Goal: Task Accomplishment & Management: Manage account settings

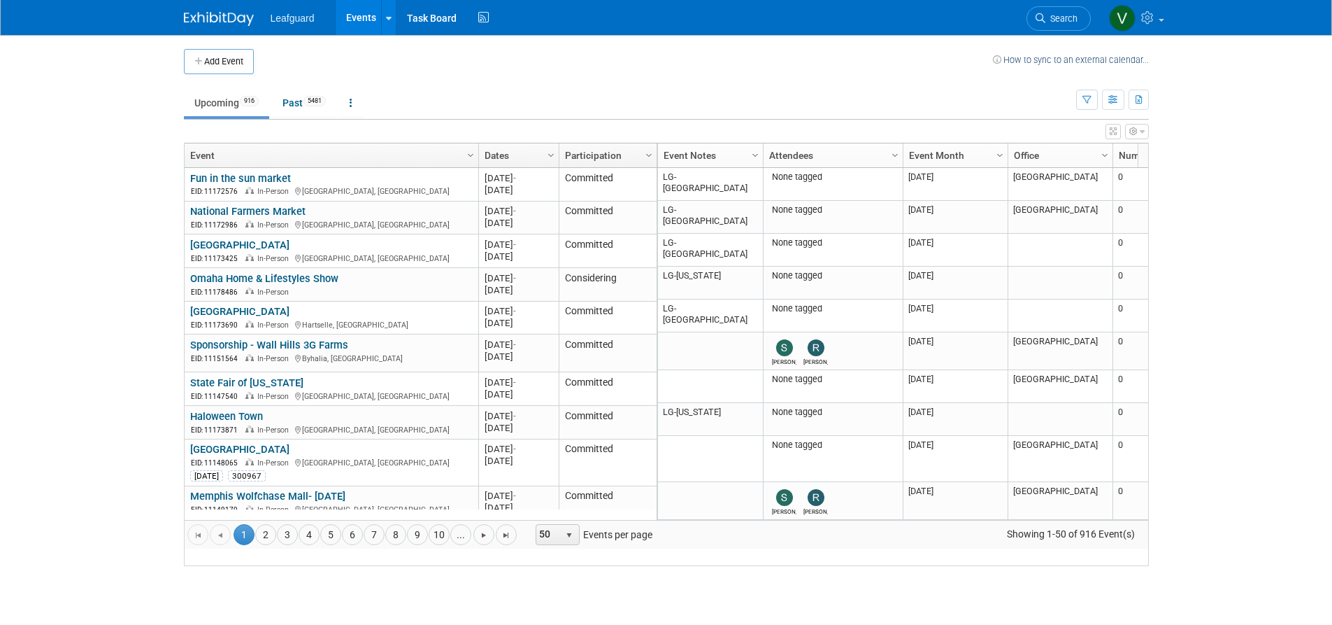
click at [222, 104] on link "Upcoming 916" at bounding box center [226, 103] width 85 height 27
click at [755, 154] on span "Column Settings" at bounding box center [755, 155] width 11 height 11
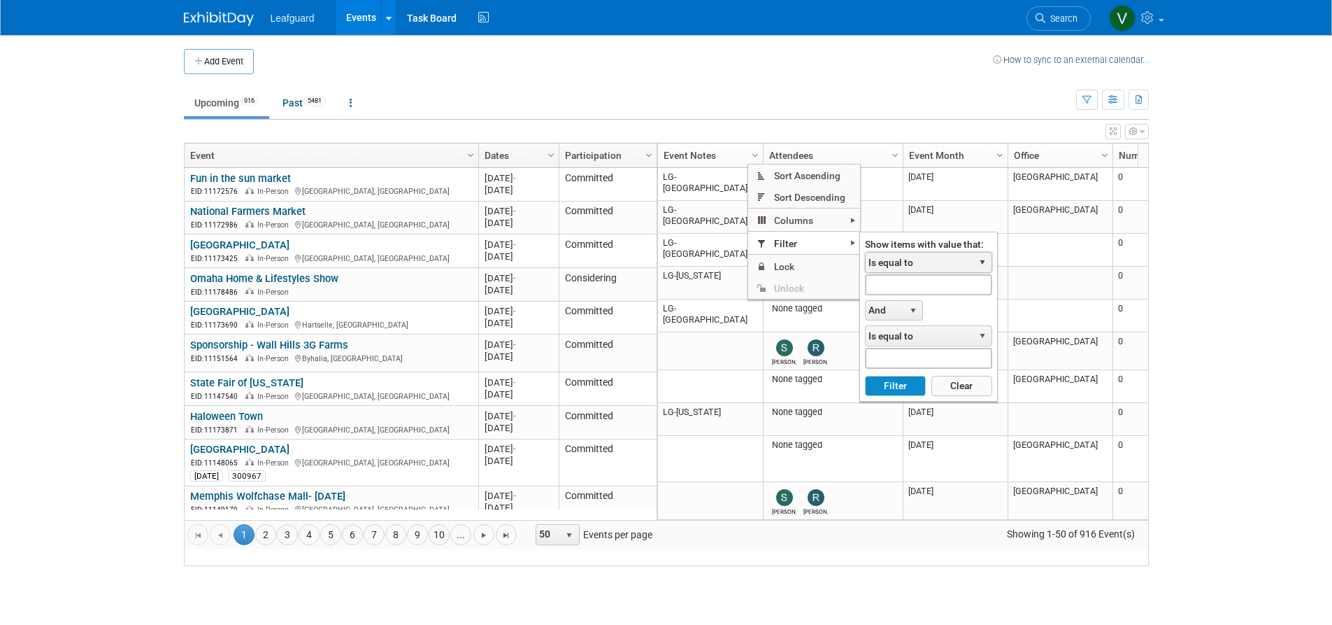
click at [906, 252] on span "Is equal to" at bounding box center [920, 262] width 108 height 20
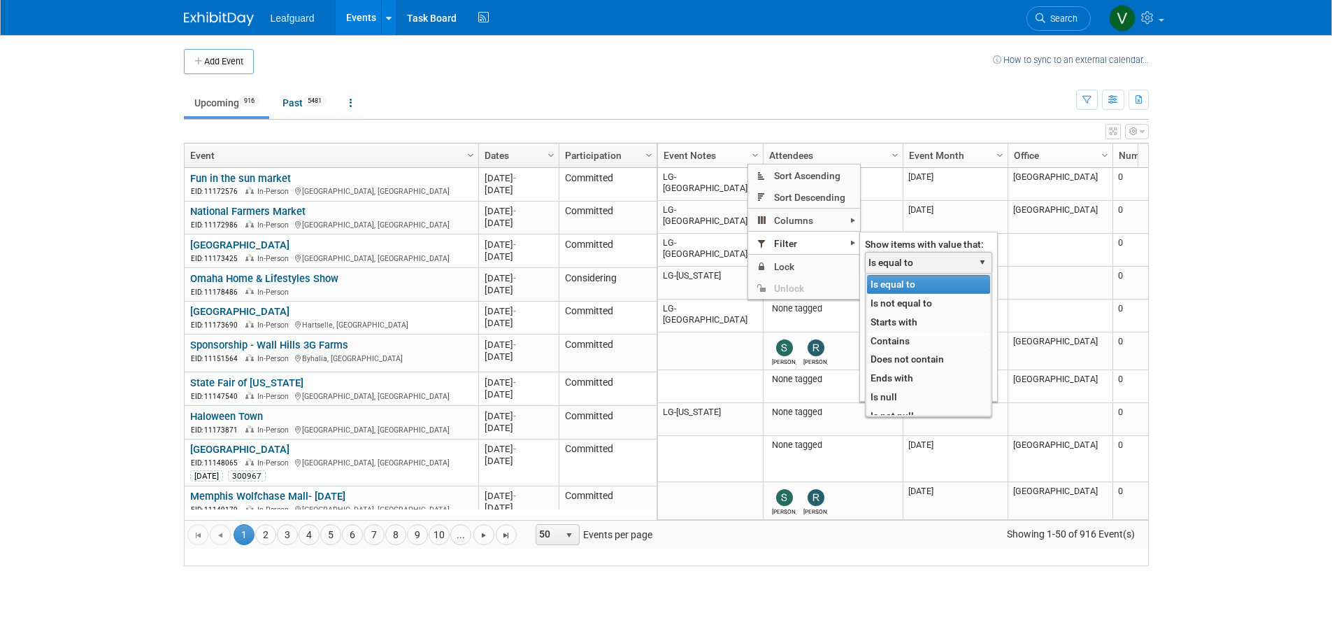
click at [913, 339] on li "Contains" at bounding box center [928, 341] width 123 height 19
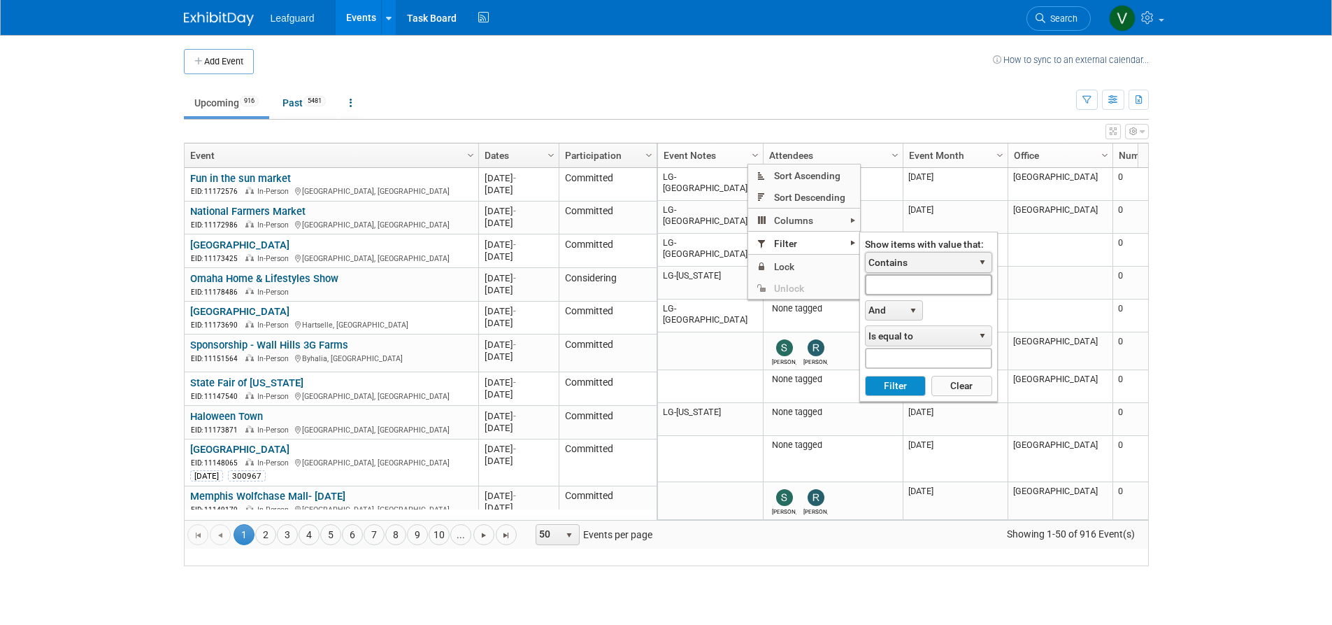
click at [920, 282] on input "text" at bounding box center [928, 284] width 127 height 20
click at [895, 384] on button "Filter" at bounding box center [895, 386] width 61 height 21
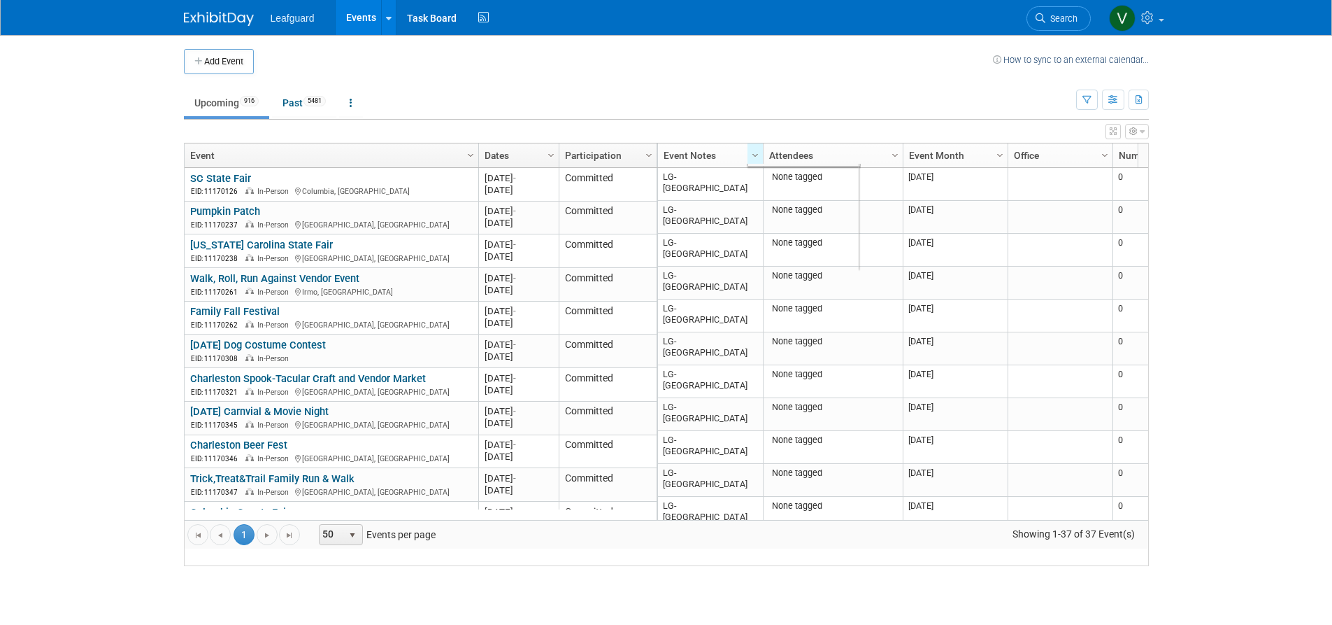
type input "lg-columbia"
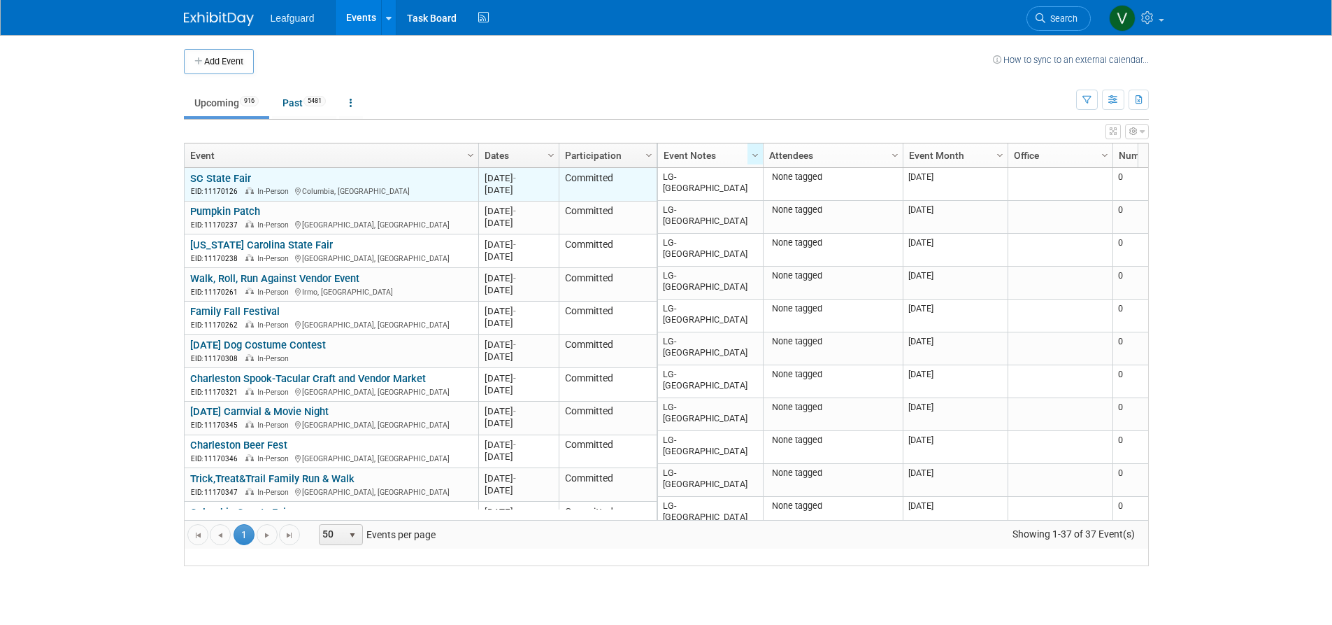
click at [248, 185] on link "SC State Fair" at bounding box center [220, 178] width 61 height 13
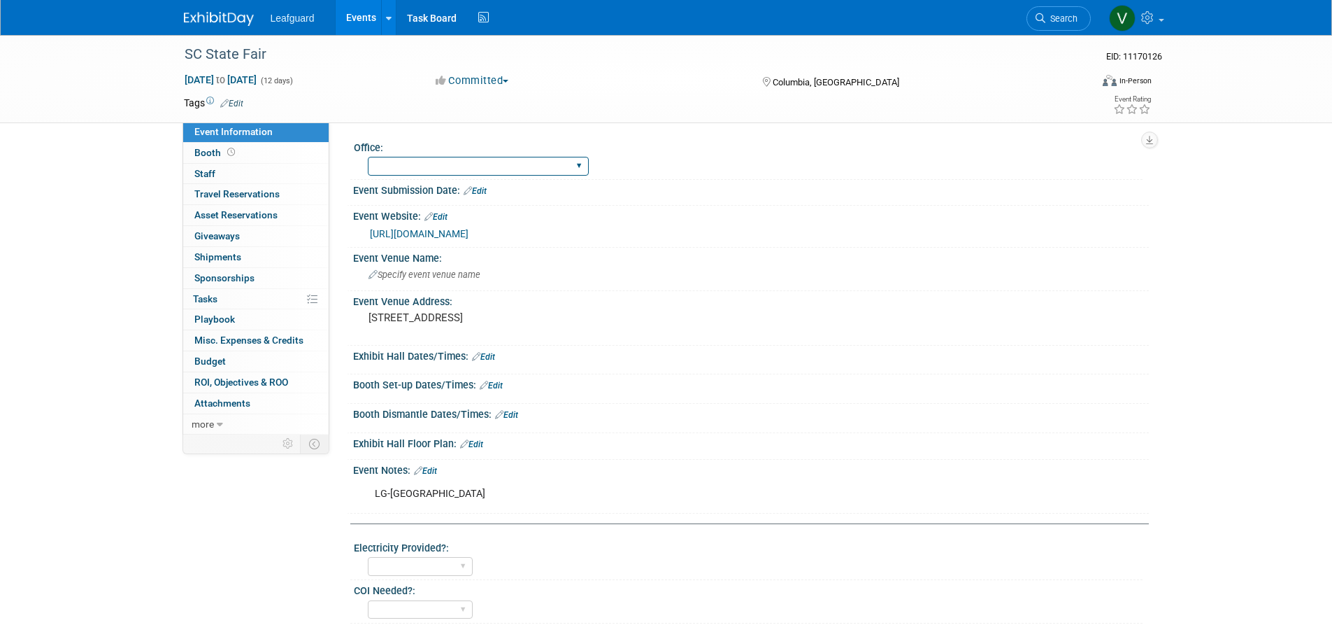
select select "Columbia"
click at [245, 165] on link "0 Staff 0" at bounding box center [255, 174] width 145 height 20
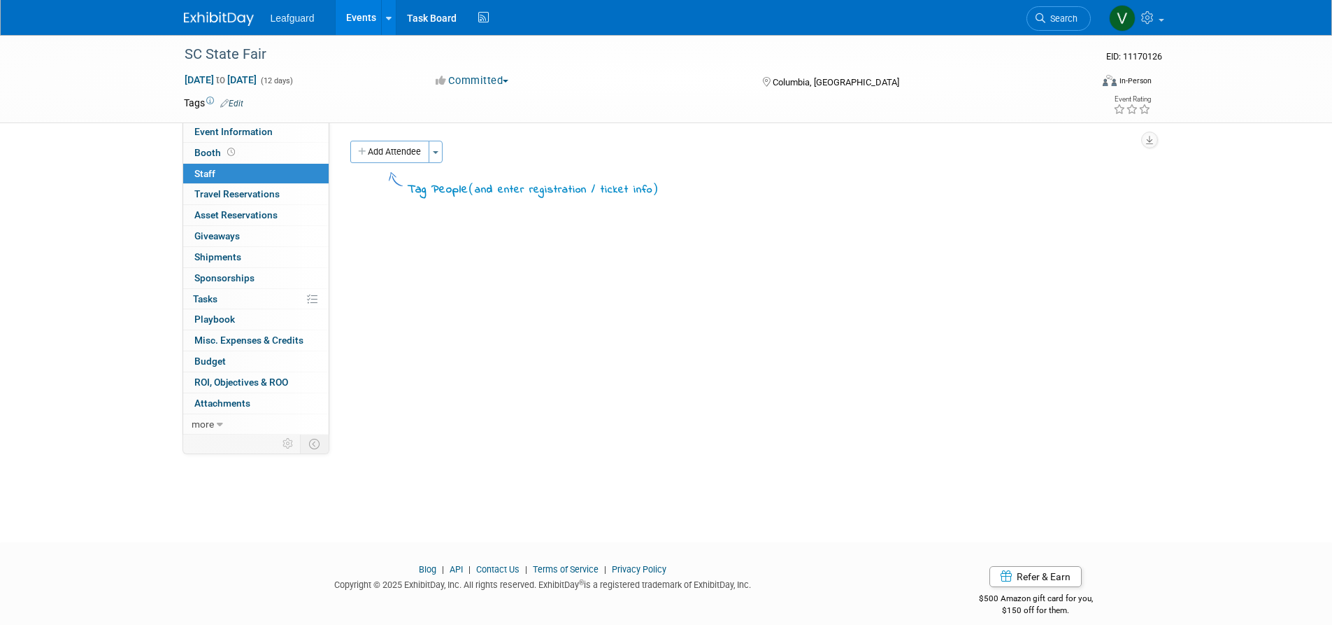
click at [440, 163] on div "Add Attendee Toggle Dropdown Quick -Tag Attendees Apply X (me) select all cancel" at bounding box center [744, 170] width 809 height 58
click at [440, 149] on button "Toggle Dropdown" at bounding box center [436, 152] width 14 height 22
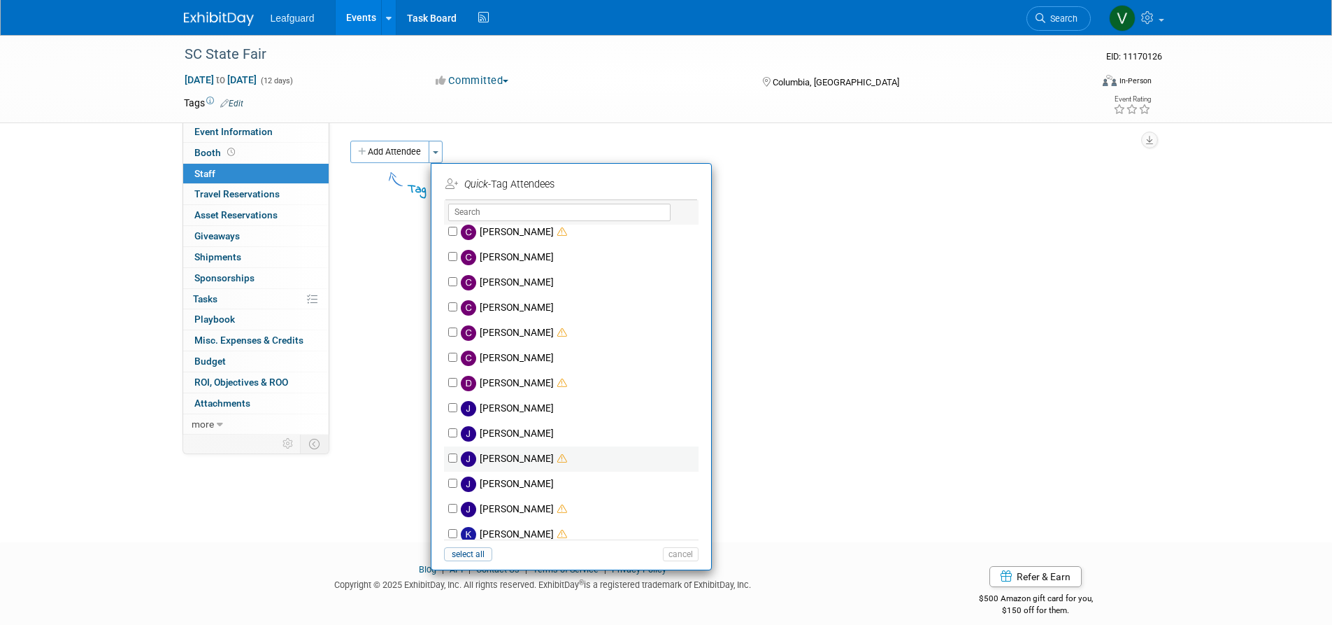
scroll to position [160, 0]
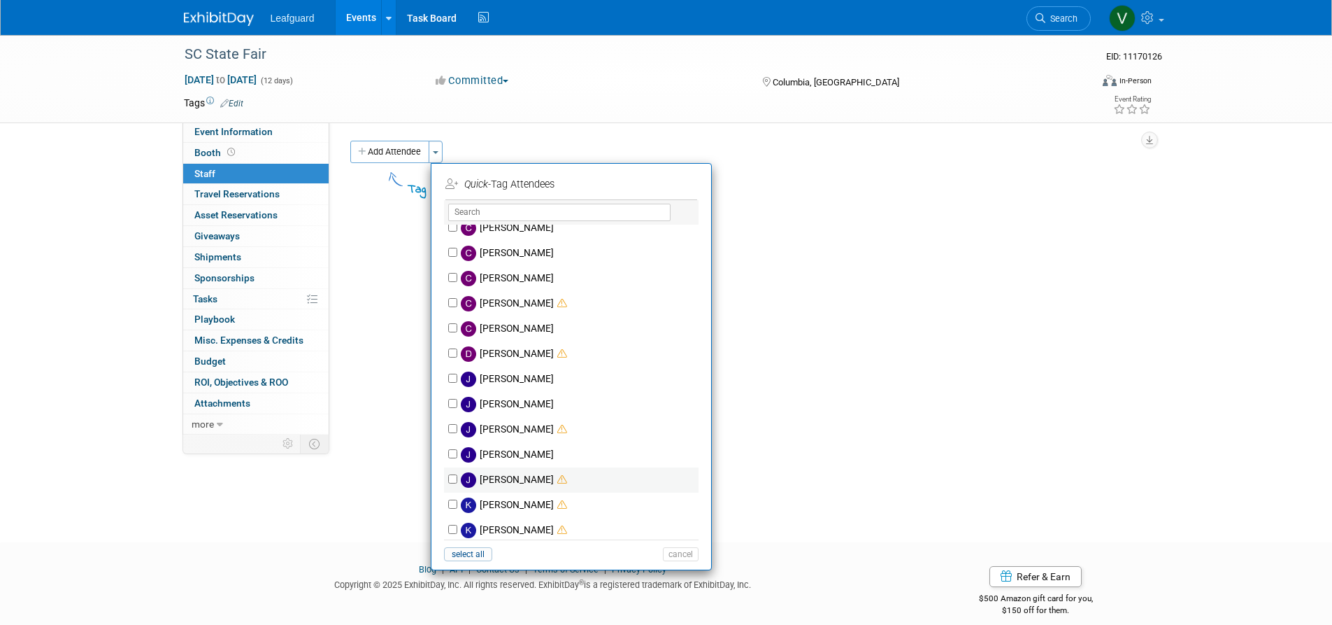
click at [455, 477] on input "Josh Smith" at bounding box center [452, 478] width 9 height 9
checkbox input "true"
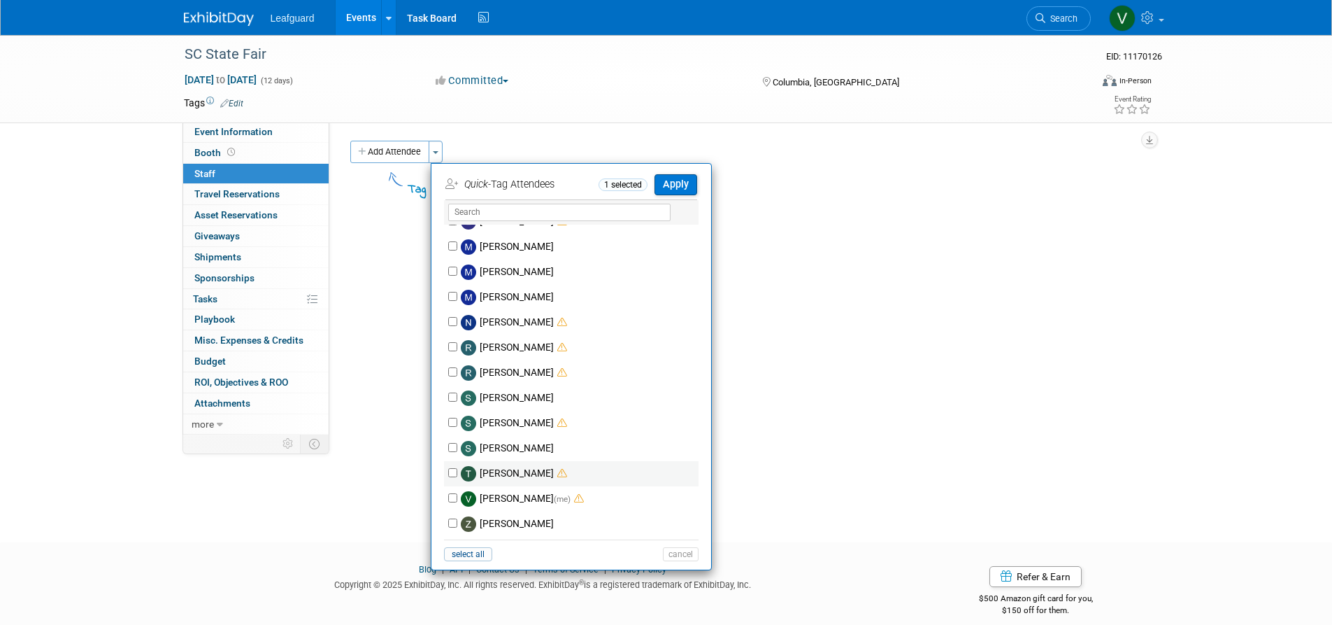
scroll to position [15, 0]
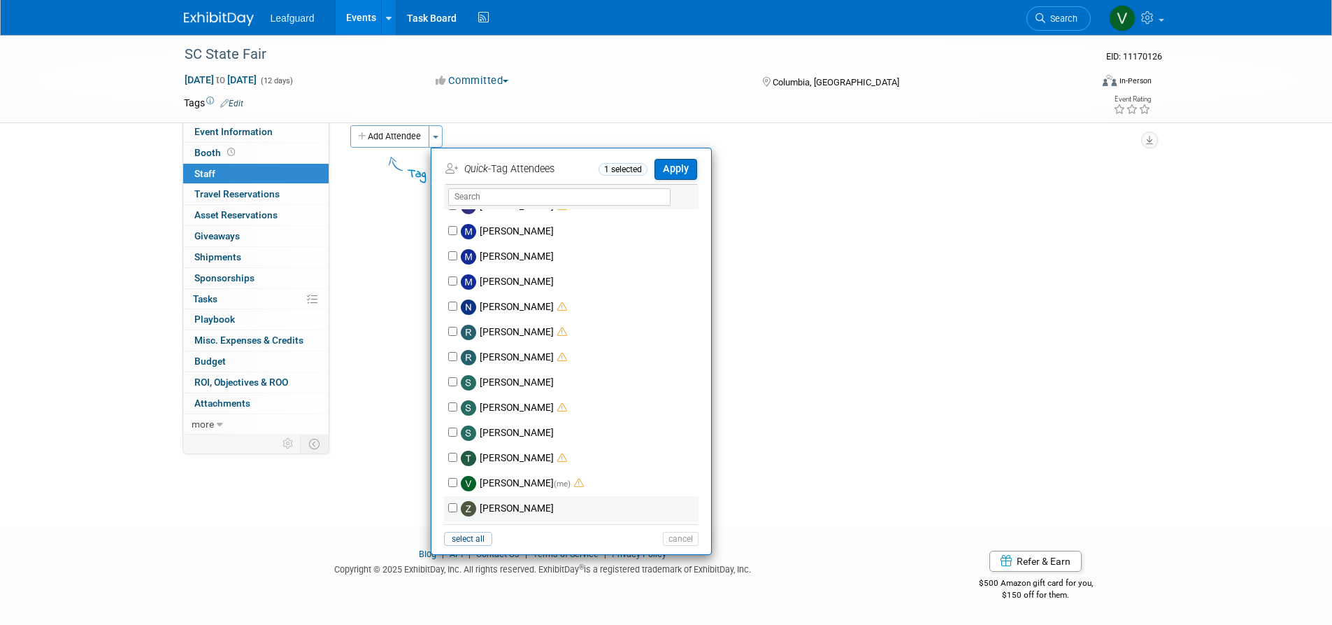
click at [451, 505] on input "Zach Ward" at bounding box center [452, 507] width 9 height 9
click at [453, 507] on input "Zach Ward" at bounding box center [452, 507] width 9 height 9
checkbox input "false"
click at [450, 482] on input "Victoria Eaton (me)" at bounding box center [452, 482] width 9 height 9
checkbox input "true"
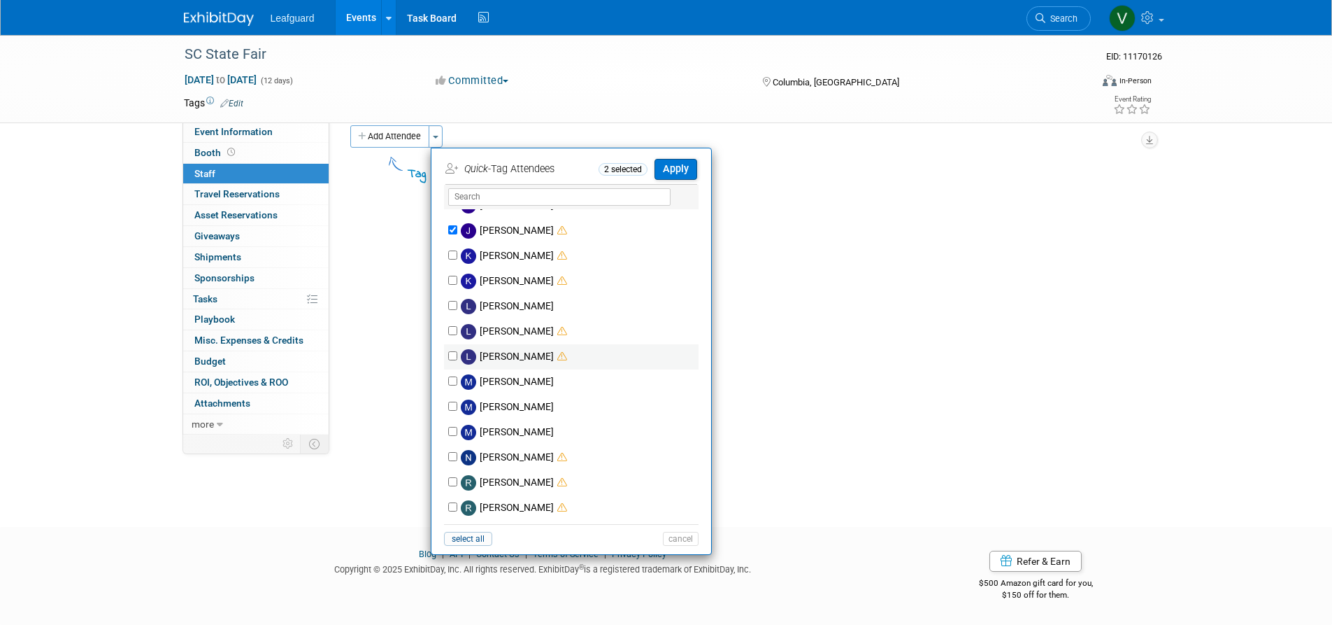
scroll to position [142, 0]
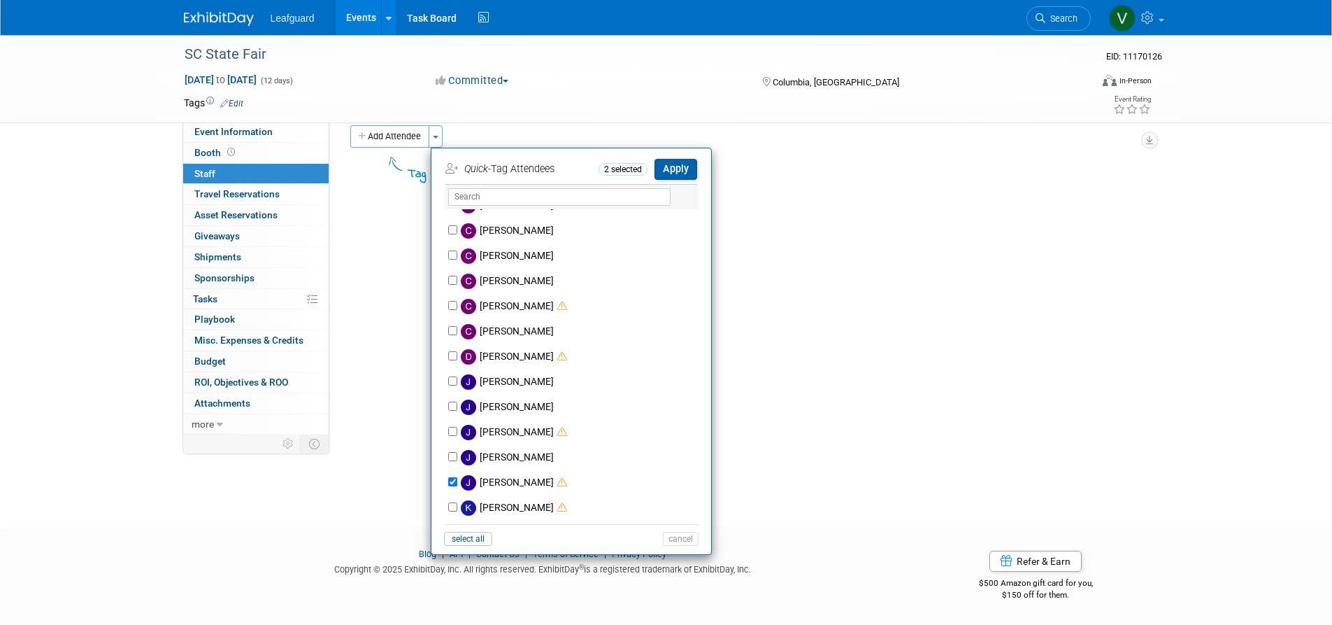
click at [684, 176] on button "Apply" at bounding box center [676, 169] width 43 height 20
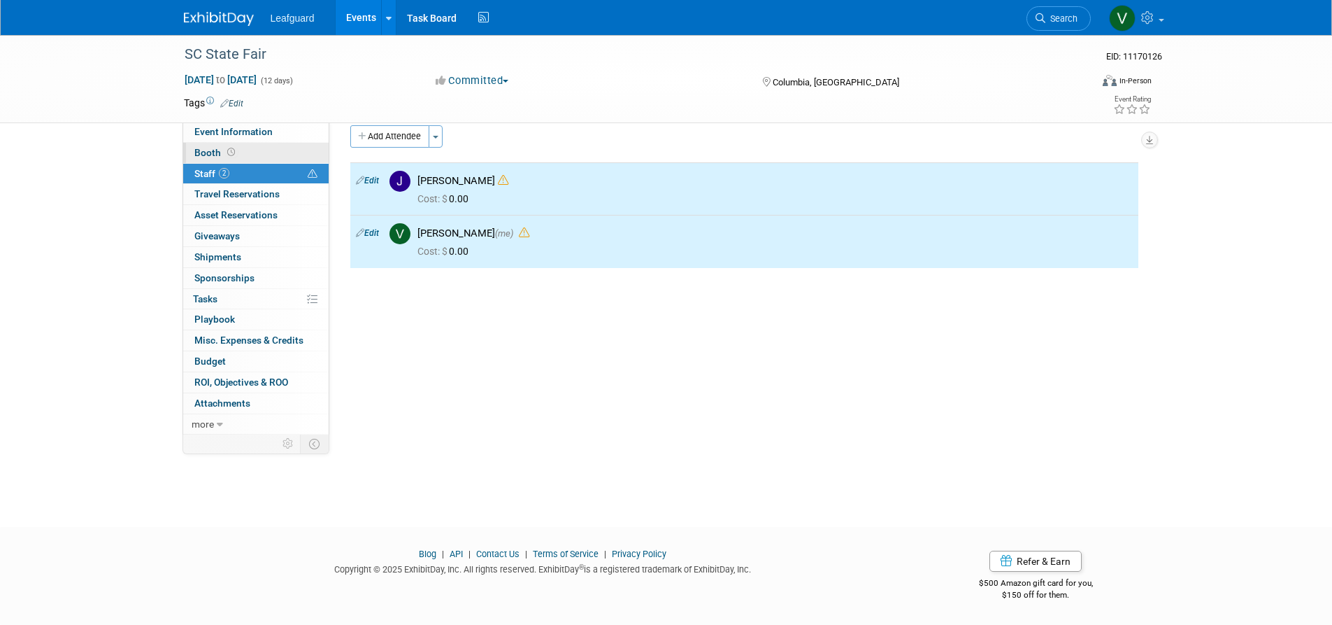
click at [263, 152] on link "Booth" at bounding box center [255, 153] width 145 height 20
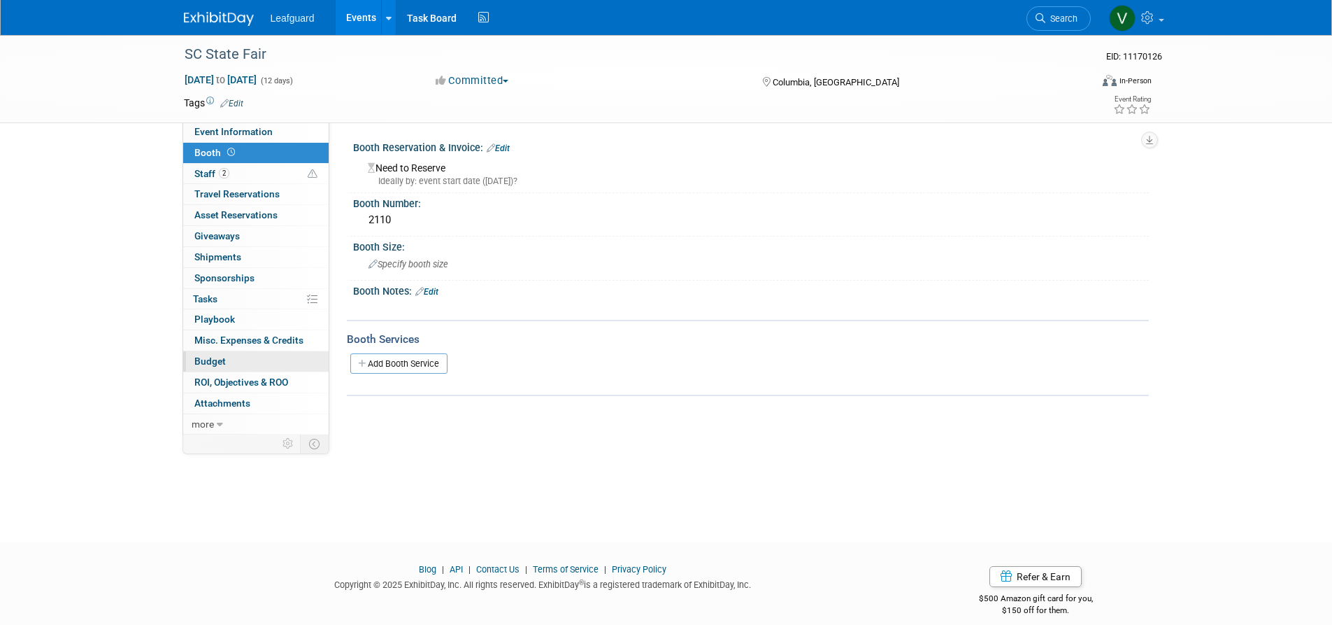
click at [245, 351] on link "Budget" at bounding box center [255, 361] width 145 height 20
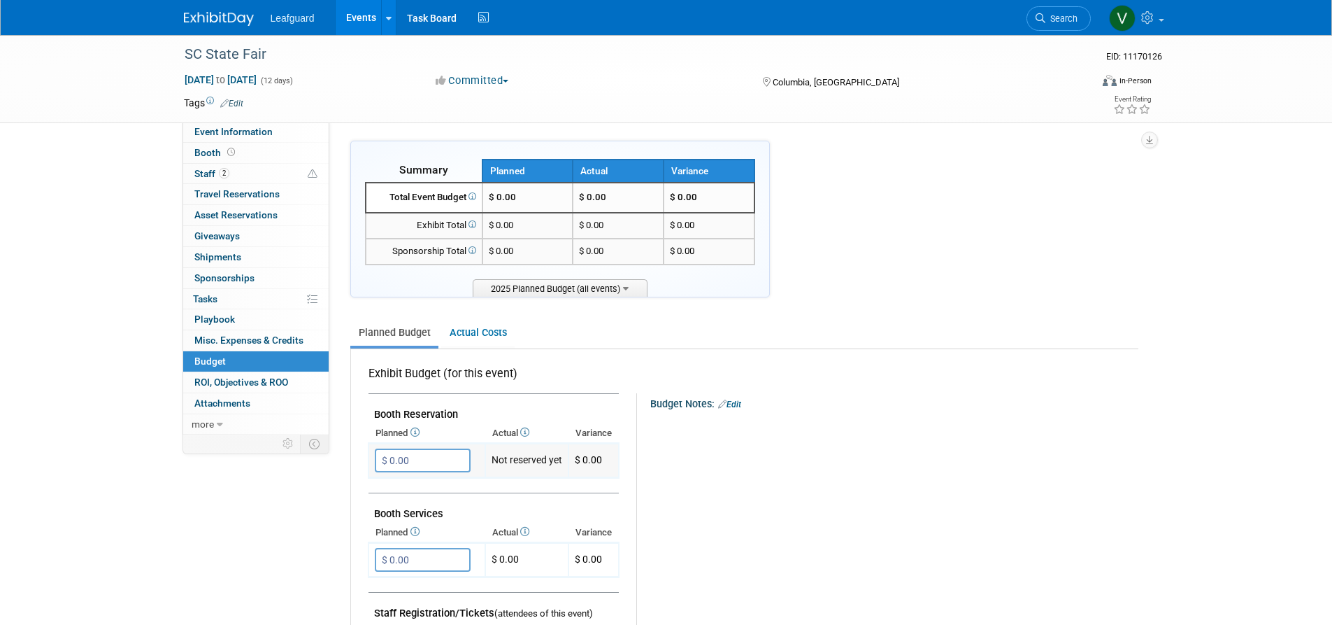
drag, startPoint x: 429, startPoint y: 449, endPoint x: 380, endPoint y: 462, distance: 50.7
click at [380, 462] on input "$ 0.00" at bounding box center [423, 460] width 96 height 24
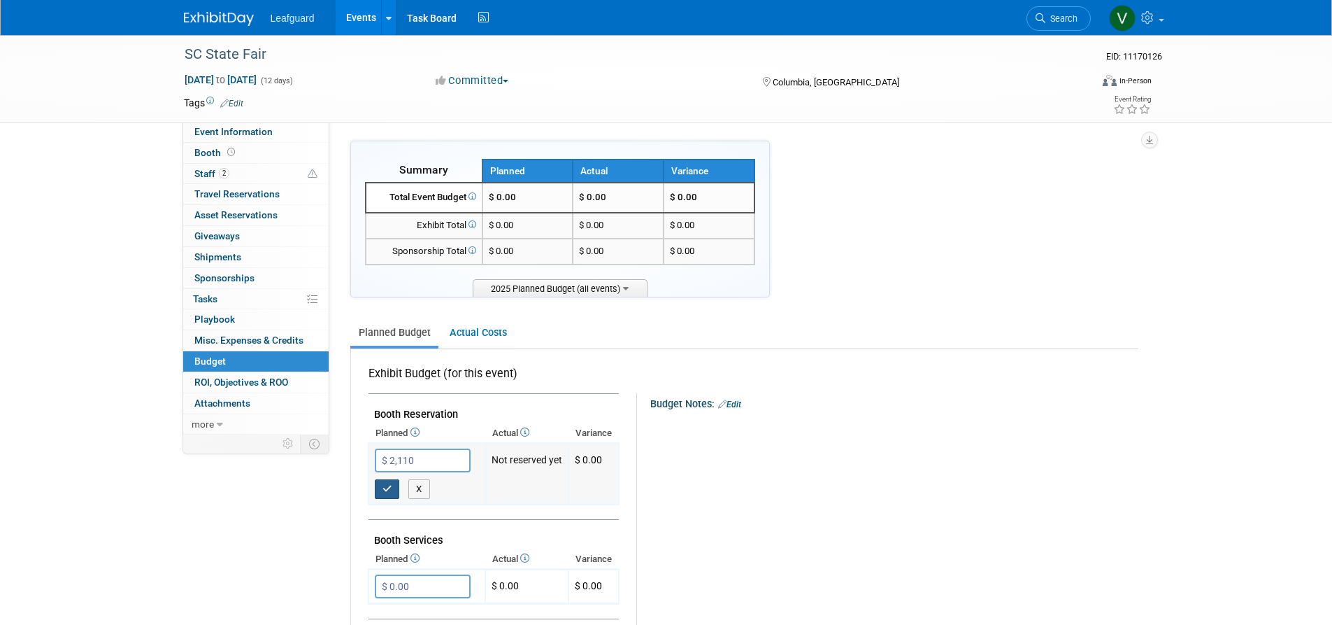
type input "$ 2,110.00"
click at [390, 479] on button "button" at bounding box center [387, 489] width 25 height 20
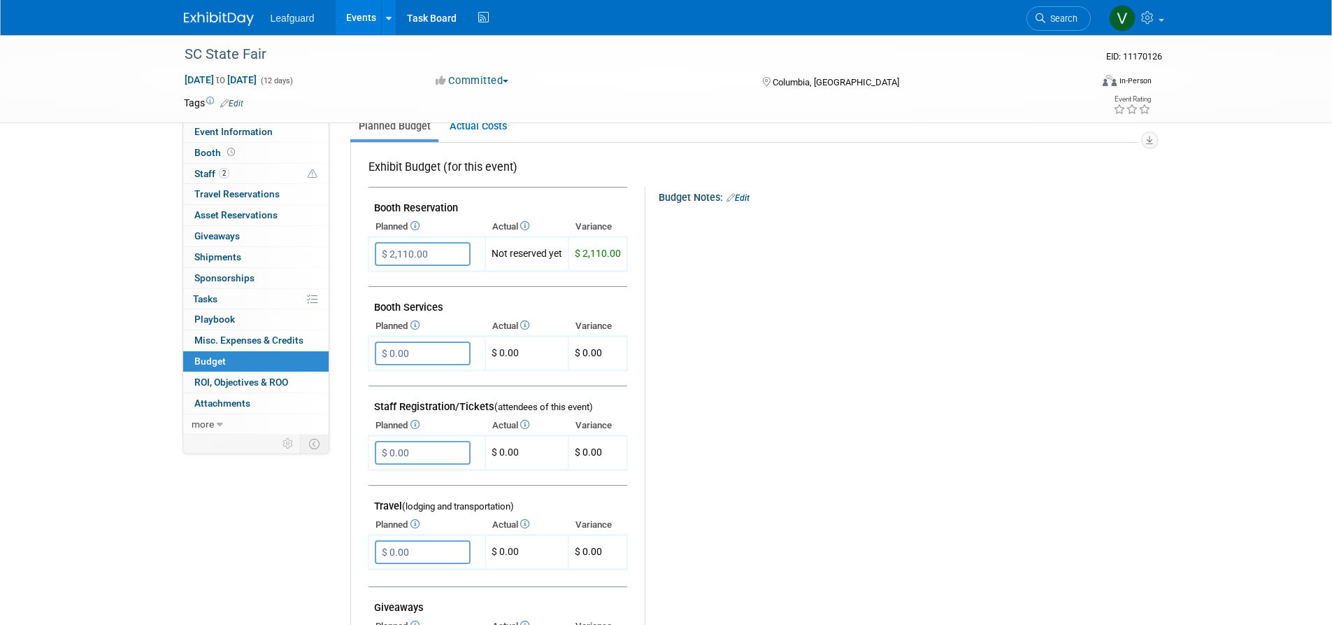
scroll to position [250, 0]
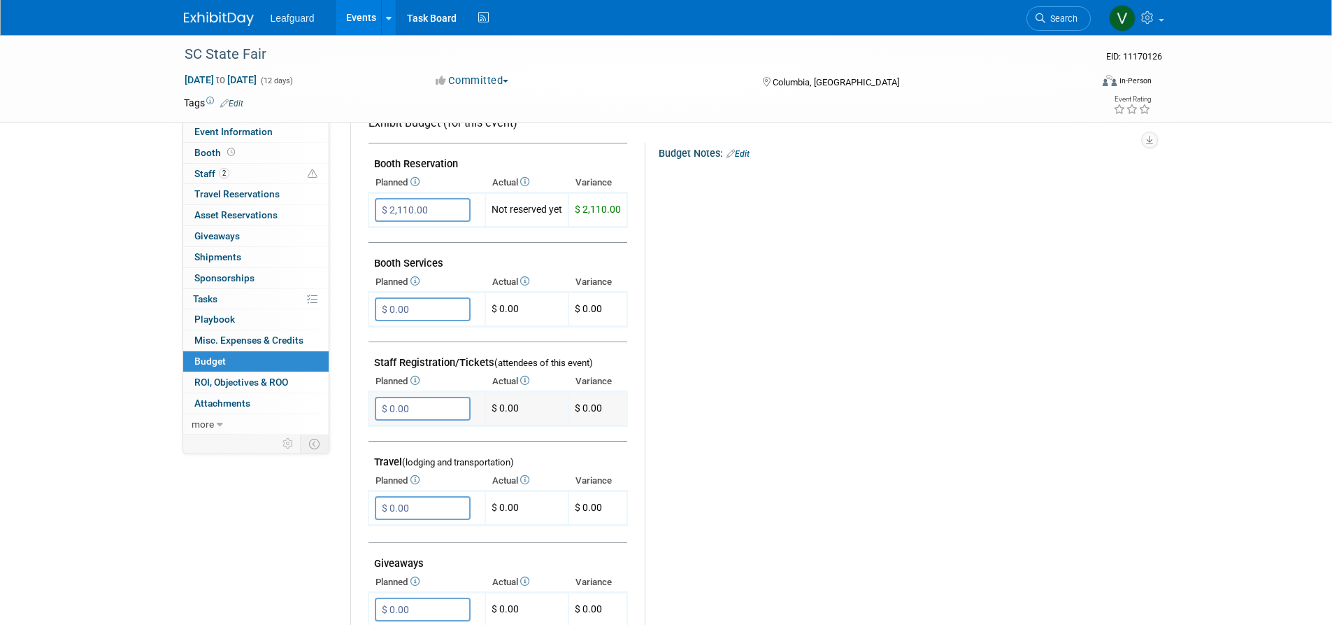
drag, startPoint x: 434, startPoint y: 399, endPoint x: 388, endPoint y: 404, distance: 46.4
click at [388, 404] on input "$ 0.00" at bounding box center [423, 409] width 96 height 24
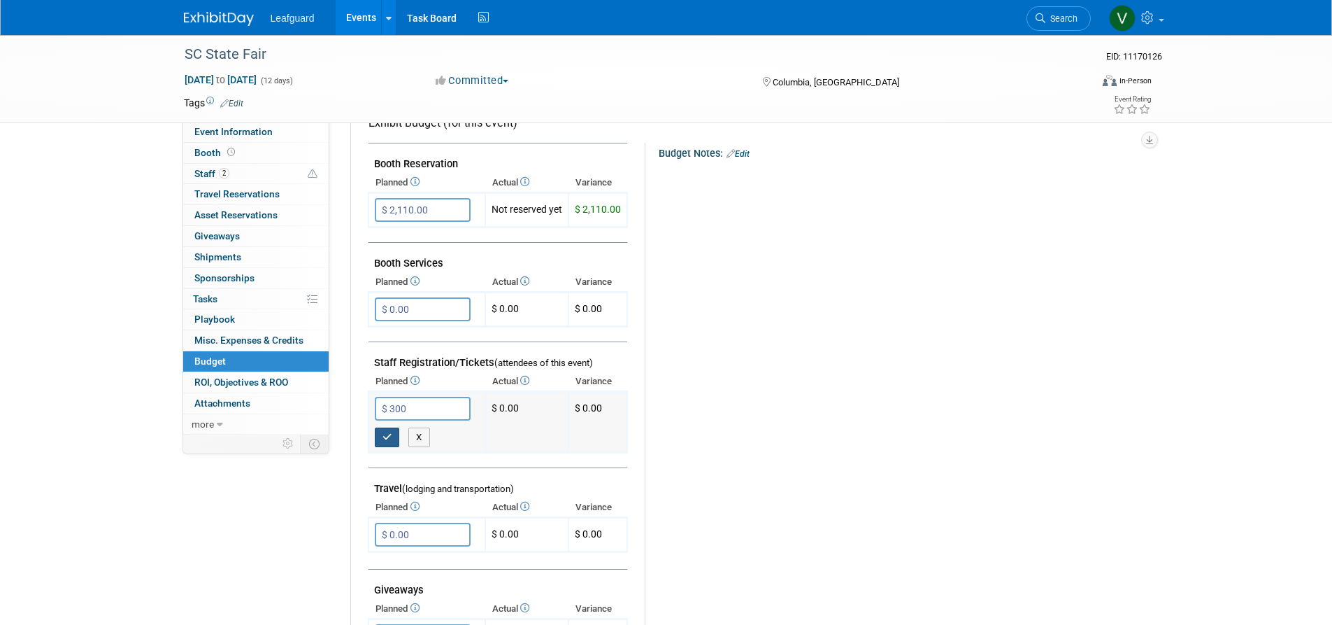
type input "$ 300.00"
click at [378, 432] on button "button" at bounding box center [387, 437] width 25 height 20
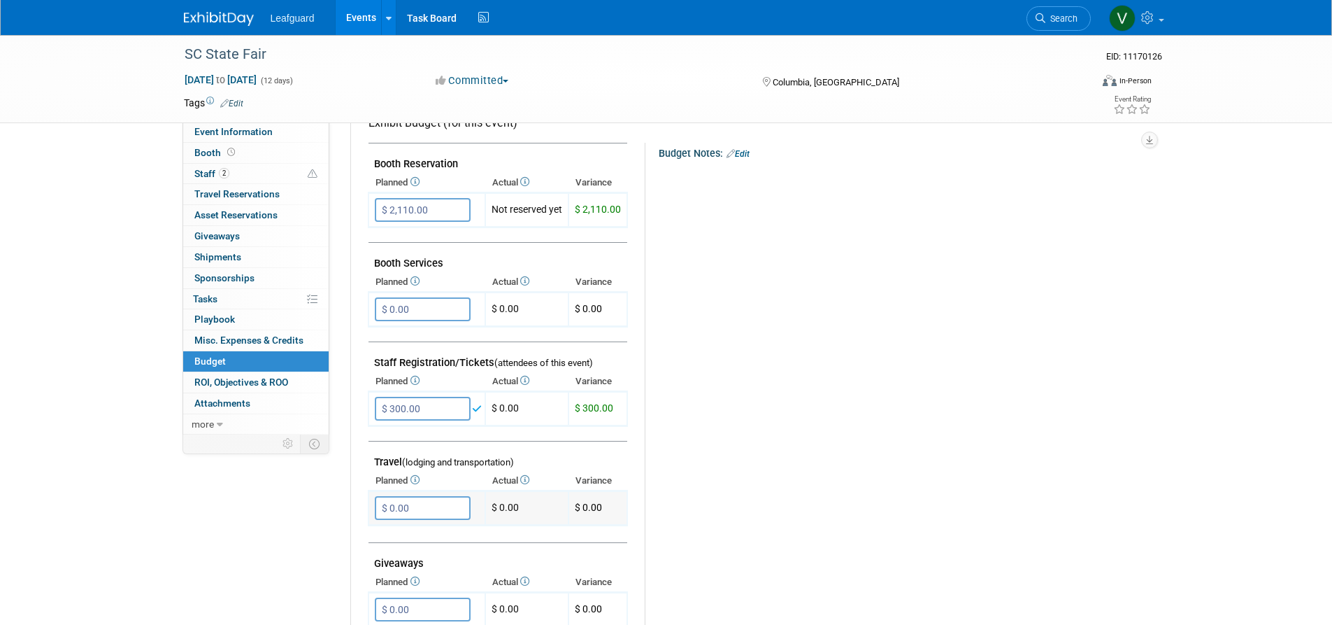
scroll to position [281, 0]
